Goal: Task Accomplishment & Management: Use online tool/utility

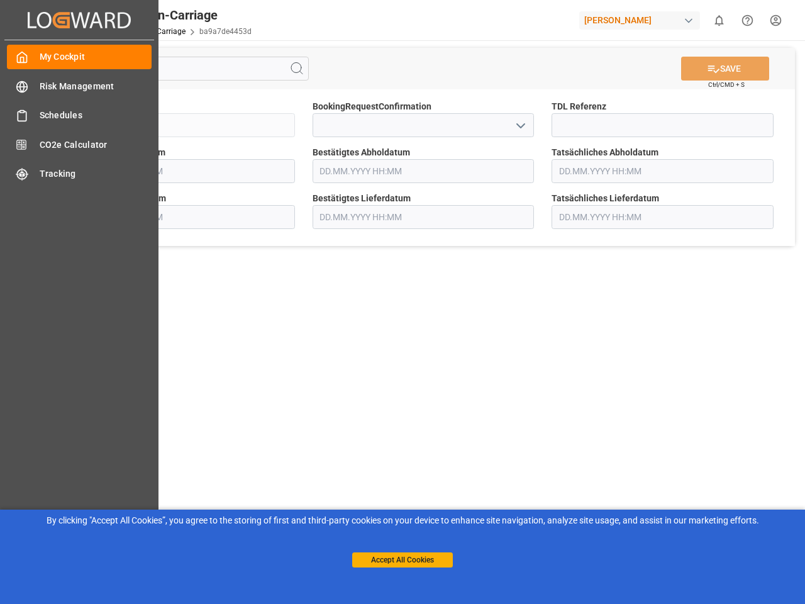
type input "[DATE] 00:00"
click at [403, 302] on main "SAVE Ctrl/CMD + S Sendung QKA25-011219 BookingRequestConfirmation TDL Referenz …" at bounding box center [423, 318] width 759 height 557
click at [0, 0] on icon "Created by potrace 1.15, written by [PERSON_NAME] [DATE]-[DATE]" at bounding box center [0, 0] width 0 height 0
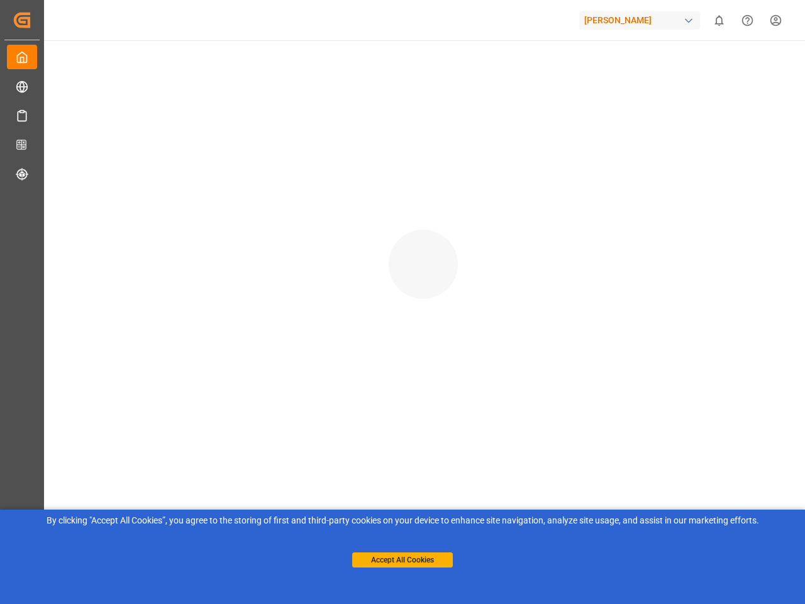
click at [642, 20] on div "[PERSON_NAME]" at bounding box center [639, 20] width 121 height 18
click at [719, 20] on html "Created by potrace 1.15, written by [PERSON_NAME] [DATE]-[DATE] Created by potr…" at bounding box center [402, 302] width 805 height 604
click at [747, 20] on icon "Help Center" at bounding box center [747, 20] width 13 height 13
click at [297, 69] on div "© 2025 Logward. All rights reserved. Version 1.1.132 Company Home About Us Part…" at bounding box center [424, 434] width 764 height 788
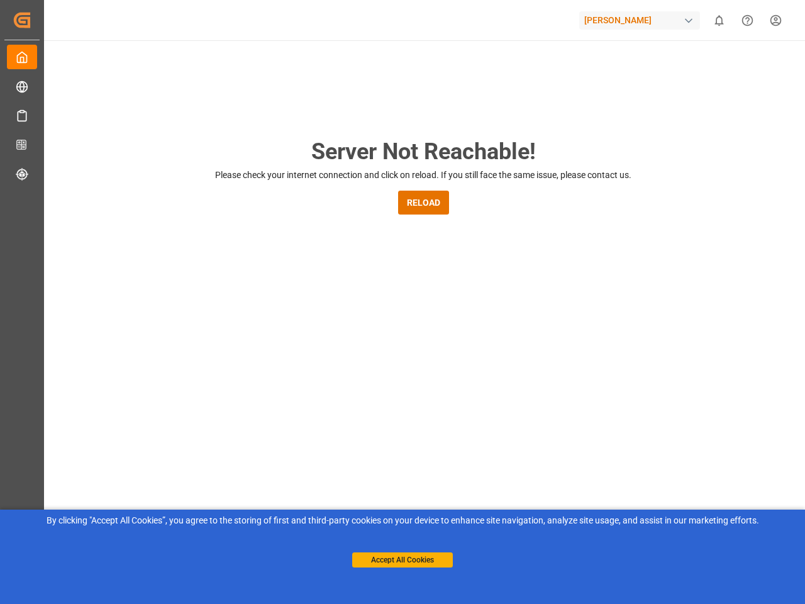
click at [725, 69] on div "Server Not Reachable! Please check your internet connection and click on reload…" at bounding box center [424, 481] width 764 height 883
click at [520, 125] on div "Server Not Reachable! Please check your internet connection and click on reload…" at bounding box center [424, 481] width 764 height 883
click at [403, 560] on button "Accept All Cookies" at bounding box center [402, 559] width 101 height 15
